Goal: Task Accomplishment & Management: Manage account settings

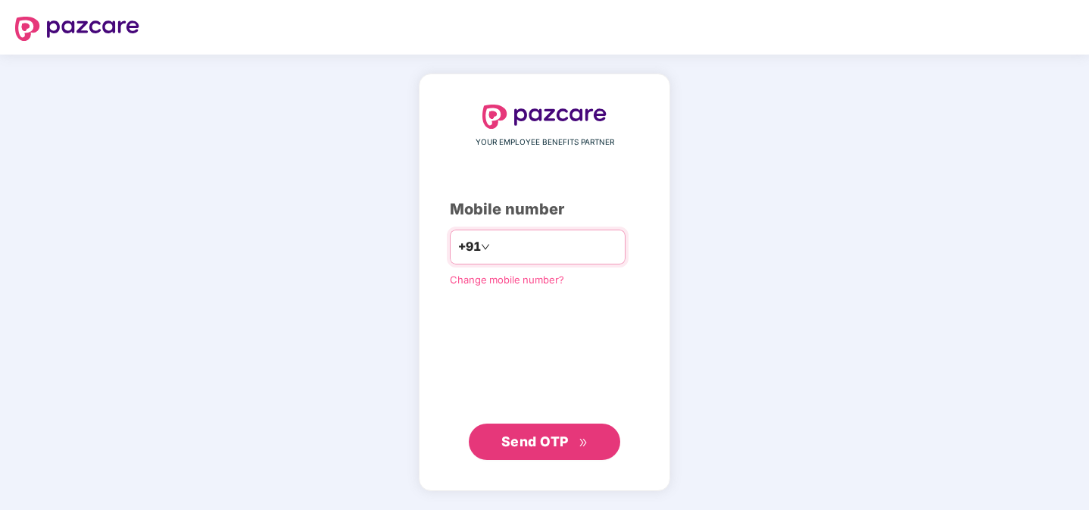
type input "*"
type input "**********"
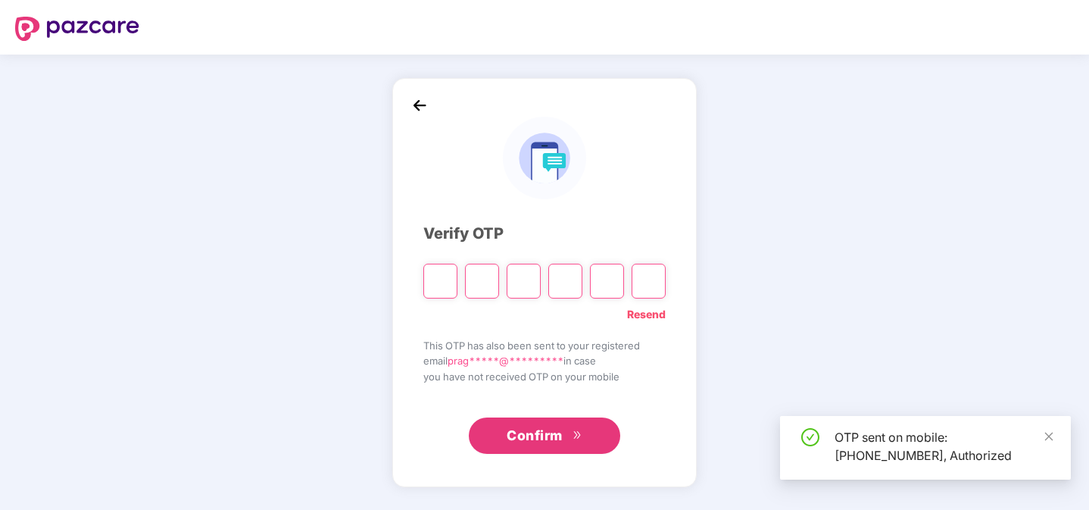
type input "*"
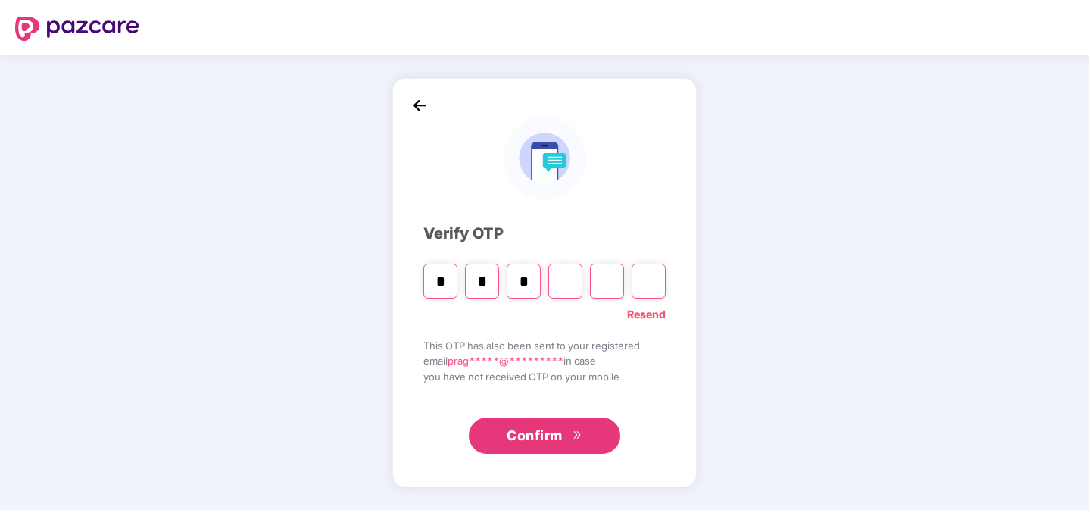
type input "*"
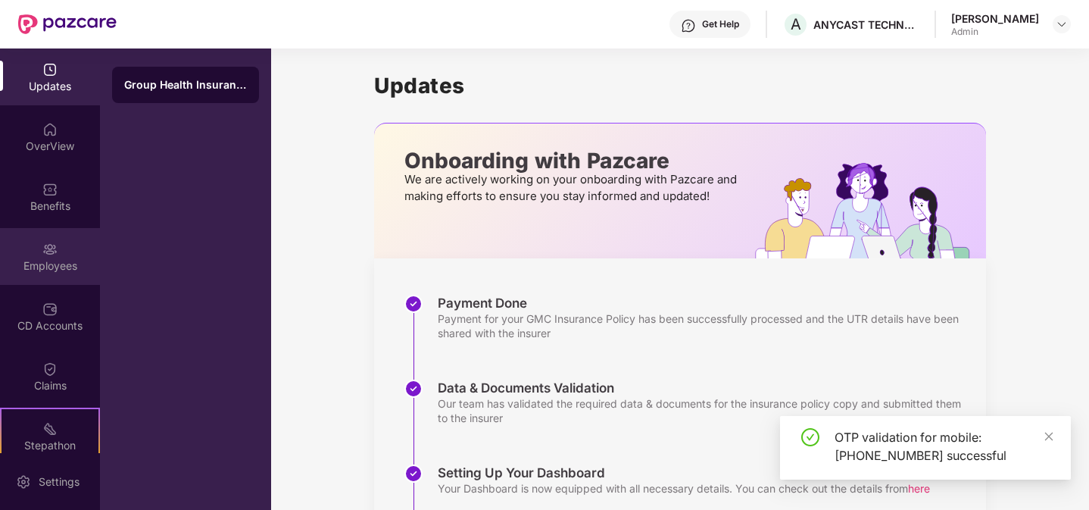
click at [31, 255] on div "Employees" at bounding box center [50, 256] width 100 height 57
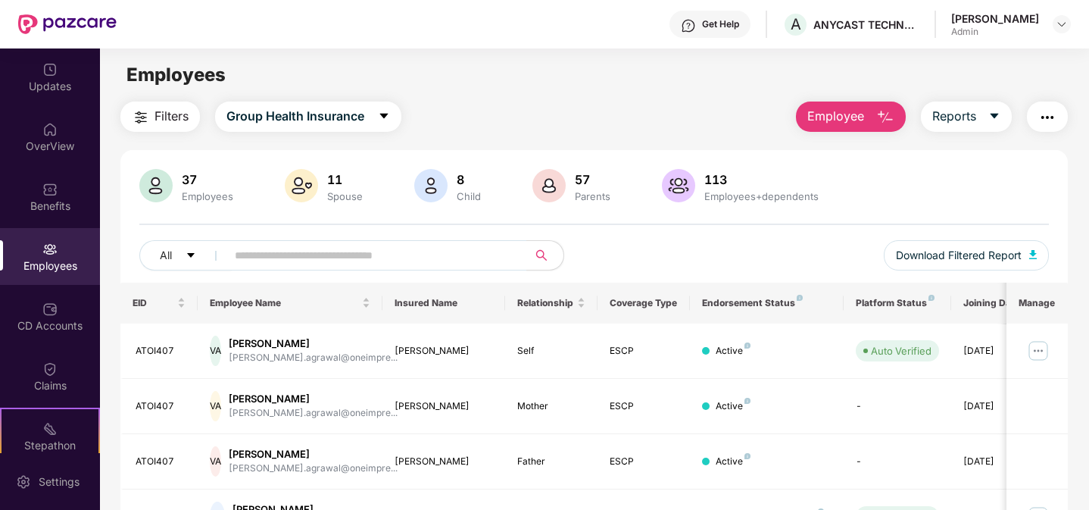
click at [292, 280] on div "All Download Filtered Report" at bounding box center [594, 261] width 910 height 42
click at [292, 249] on input "text" at bounding box center [371, 255] width 272 height 23
type input "*****"
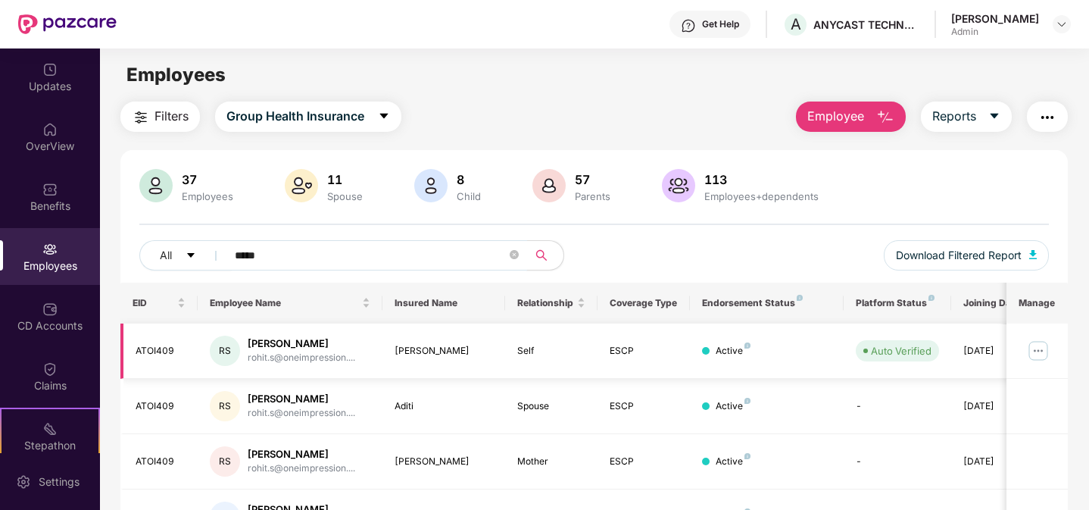
scroll to position [89, 0]
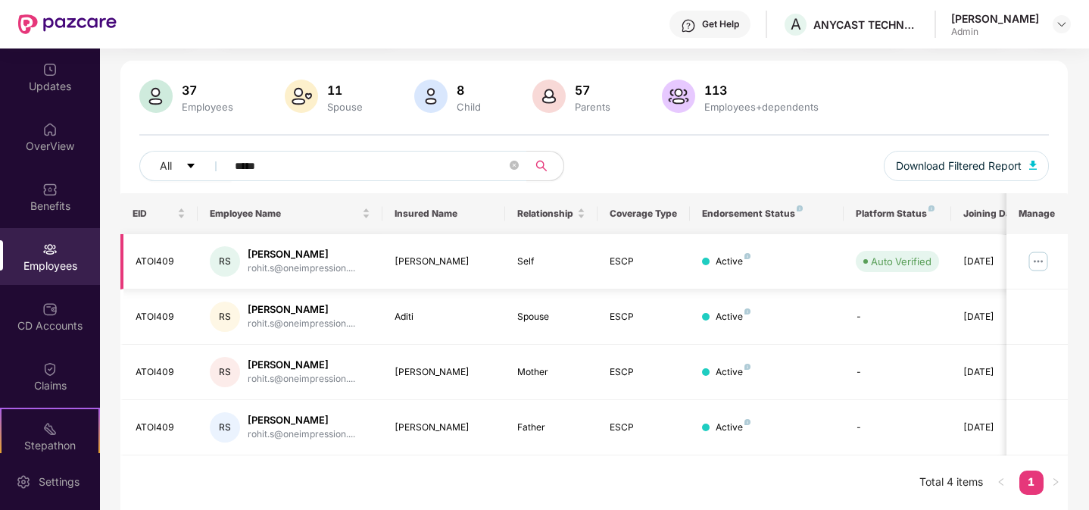
click at [1040, 264] on img at bounding box center [1038, 261] width 24 height 24
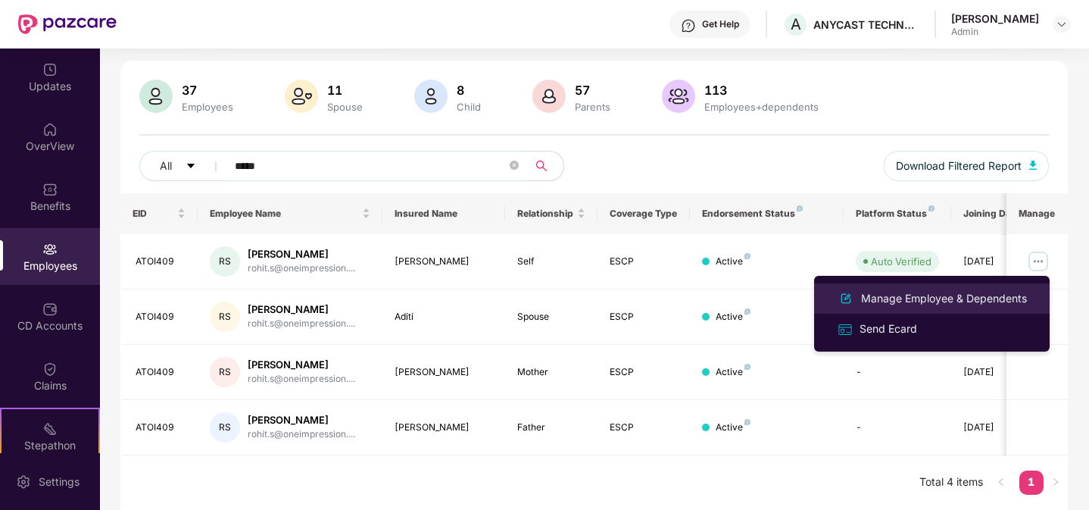
click at [972, 298] on div "Manage Employee & Dependents" at bounding box center [944, 298] width 172 height 17
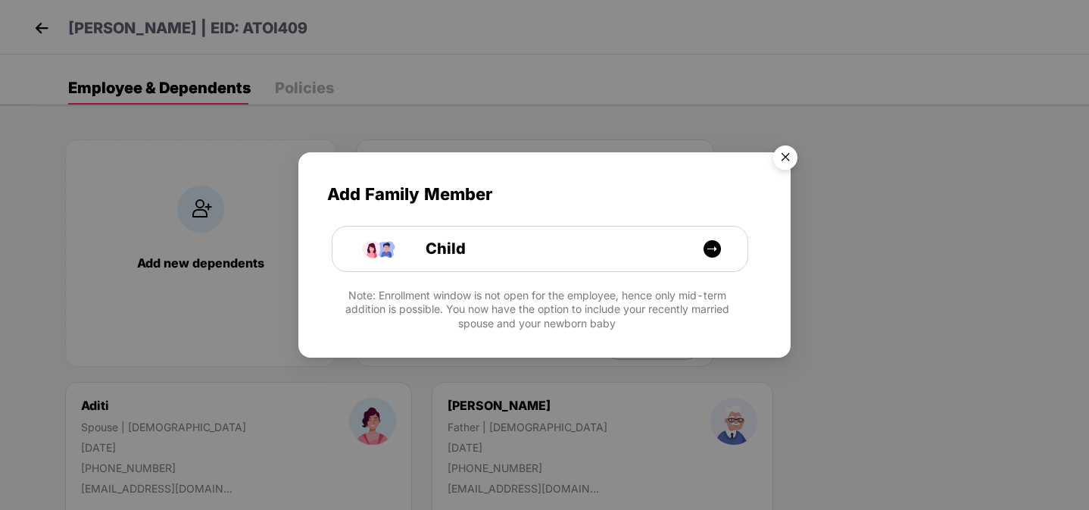
click at [783, 156] on img "Close" at bounding box center [785, 160] width 42 height 42
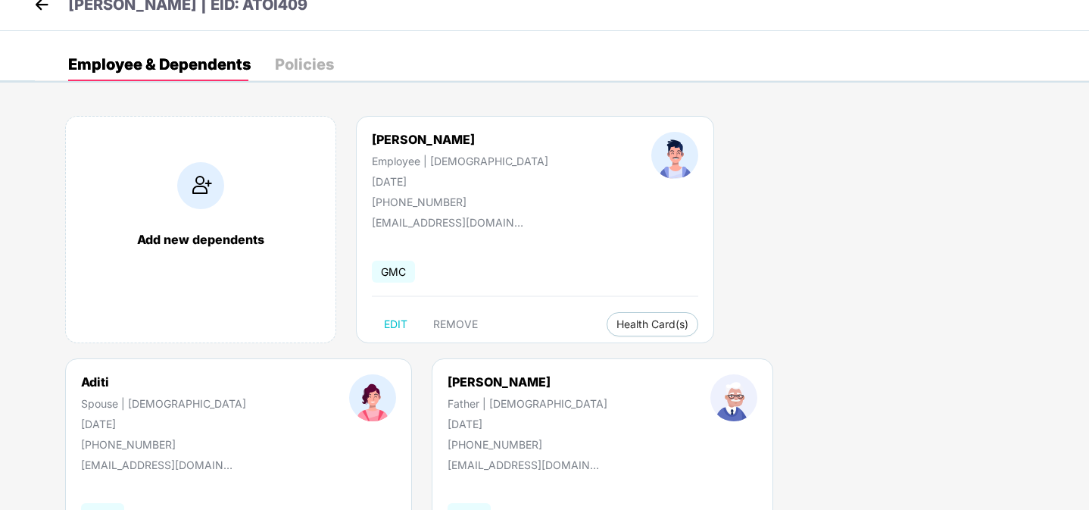
scroll to position [23, 0]
click at [39, 10] on img at bounding box center [41, 5] width 23 height 23
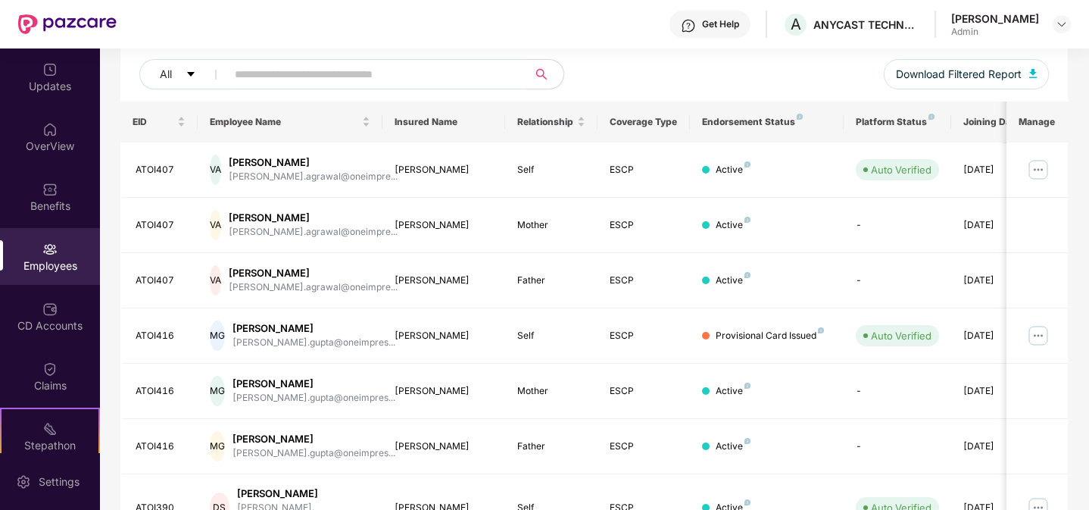
scroll to position [421, 0]
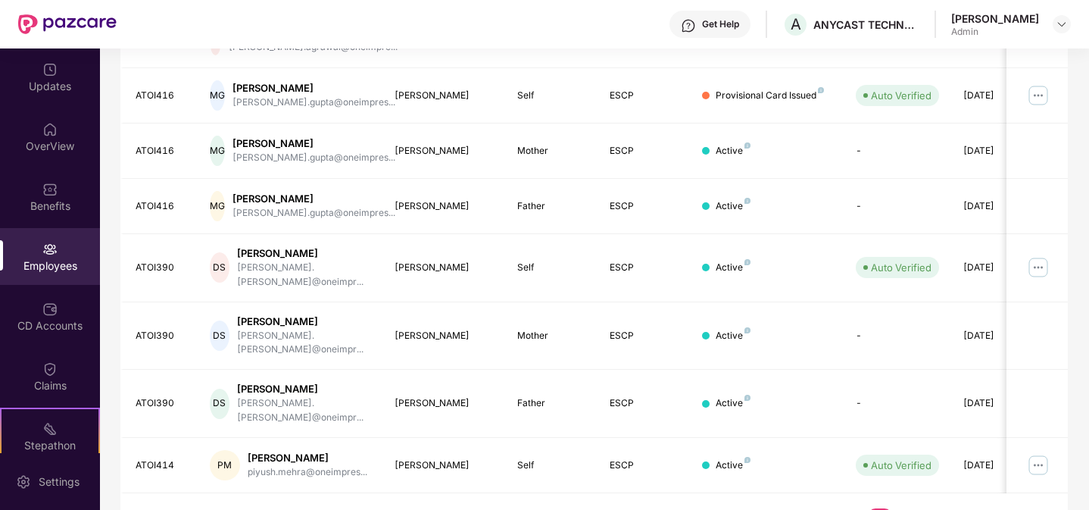
click at [1036, 508] on link "12" at bounding box center [1032, 519] width 24 height 23
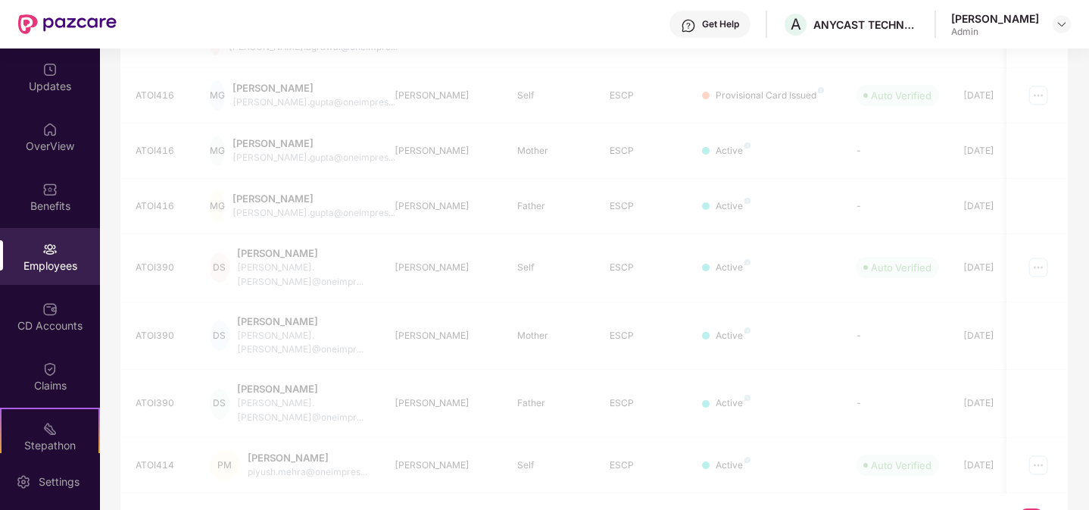
scroll to position [48, 0]
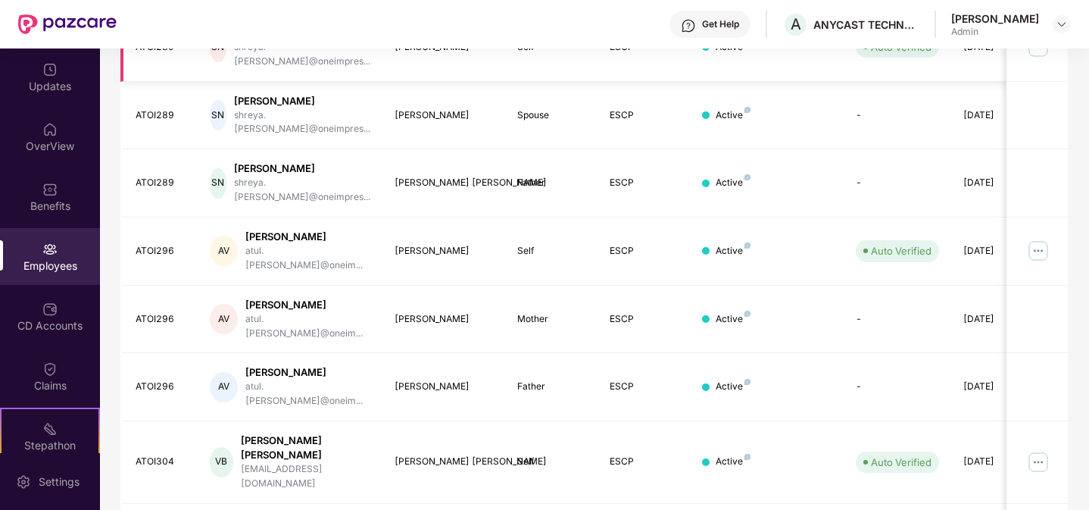
scroll to position [421, 0]
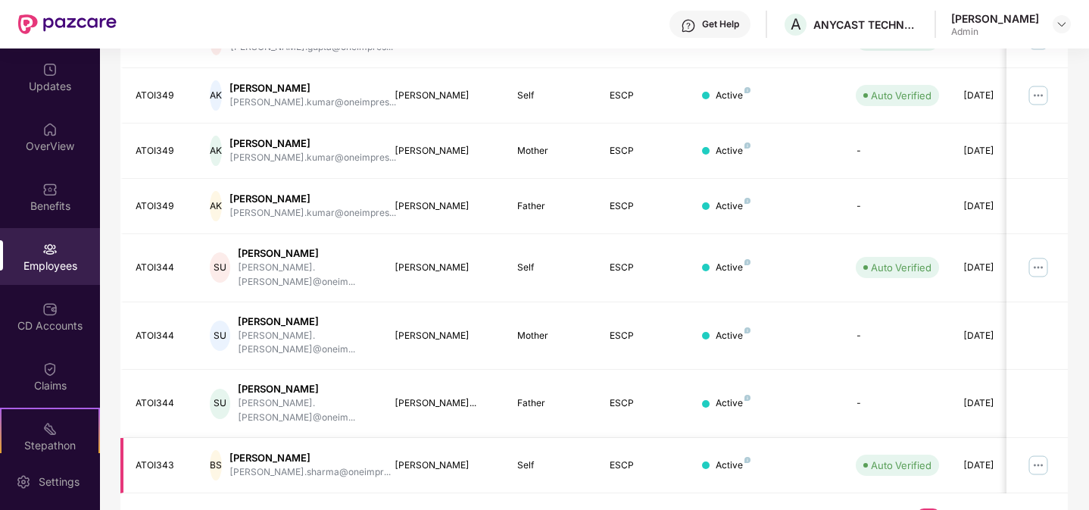
click at [1041, 453] on img at bounding box center [1038, 465] width 24 height 24
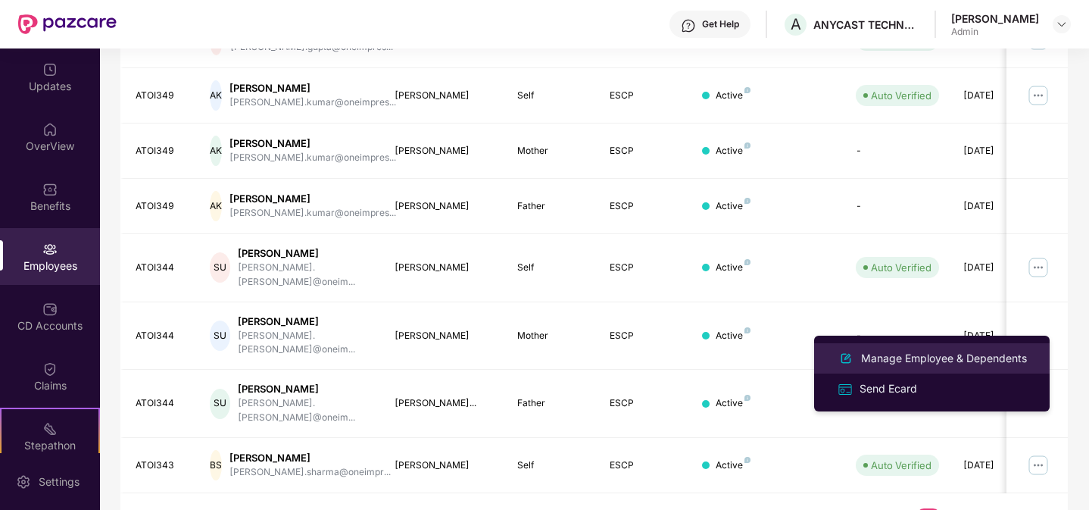
click at [960, 359] on div "Manage Employee & Dependents" at bounding box center [944, 358] width 172 height 17
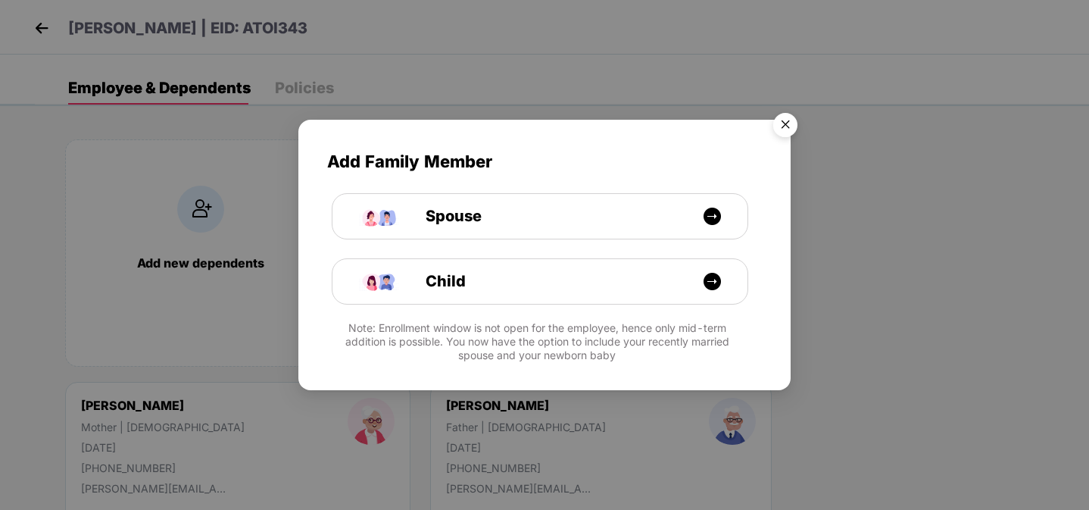
click at [779, 133] on img "Close" at bounding box center [785, 127] width 42 height 42
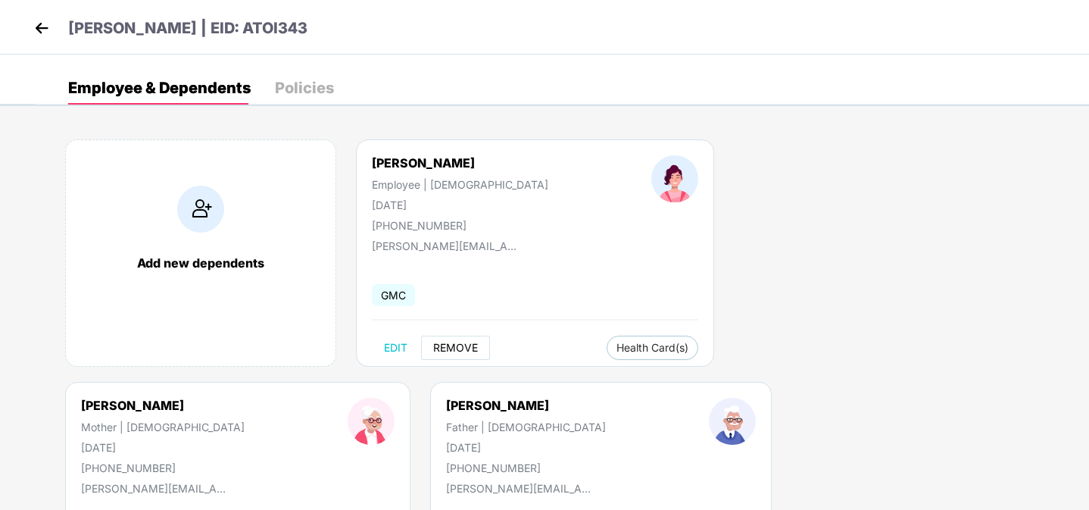
click at [450, 350] on span "REMOVE" at bounding box center [455, 348] width 45 height 12
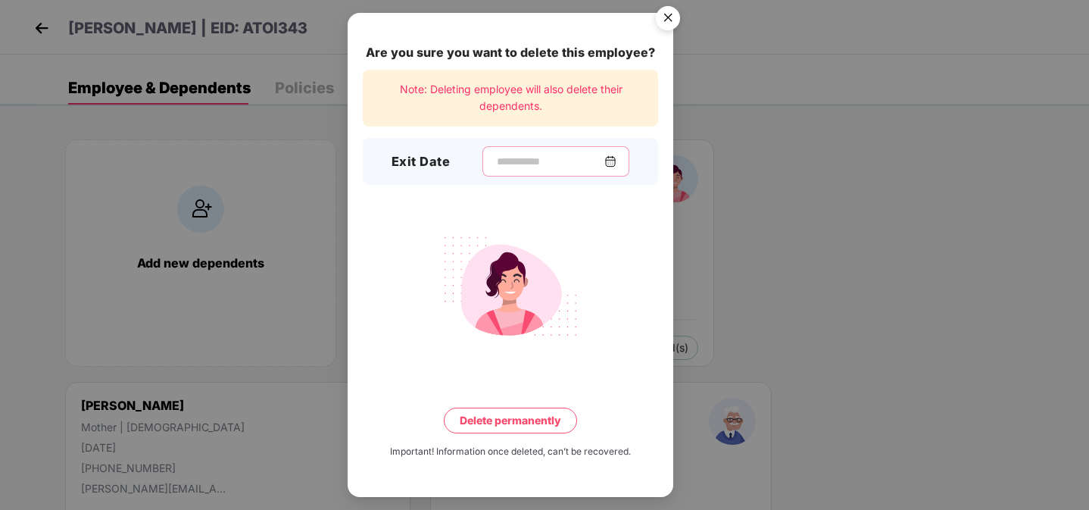
click at [495, 164] on input at bounding box center [549, 162] width 109 height 16
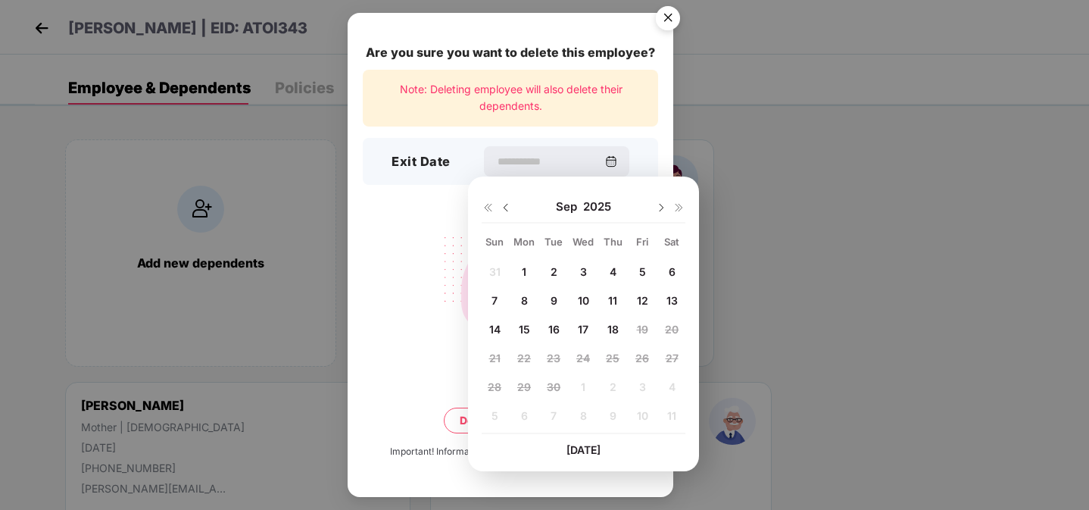
click at [503, 211] on img at bounding box center [506, 208] width 12 height 12
click at [667, 15] on img "Close" at bounding box center [668, 20] width 42 height 42
